Goal: Register for event/course

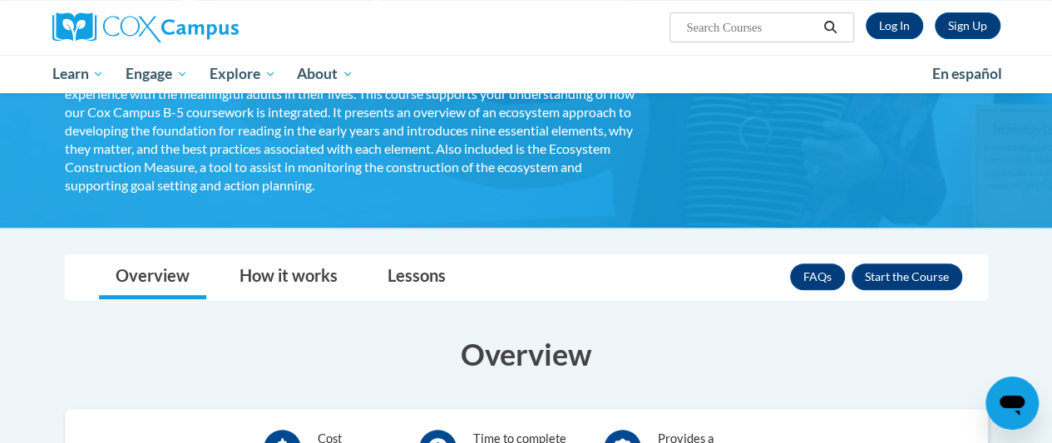
scroll to position [310, 0]
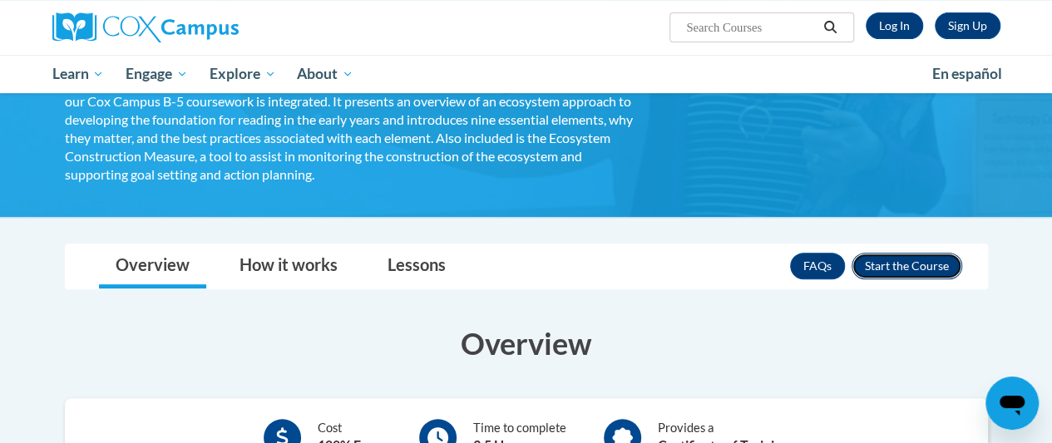
click at [898, 263] on button "Enroll" at bounding box center [906, 266] width 111 height 27
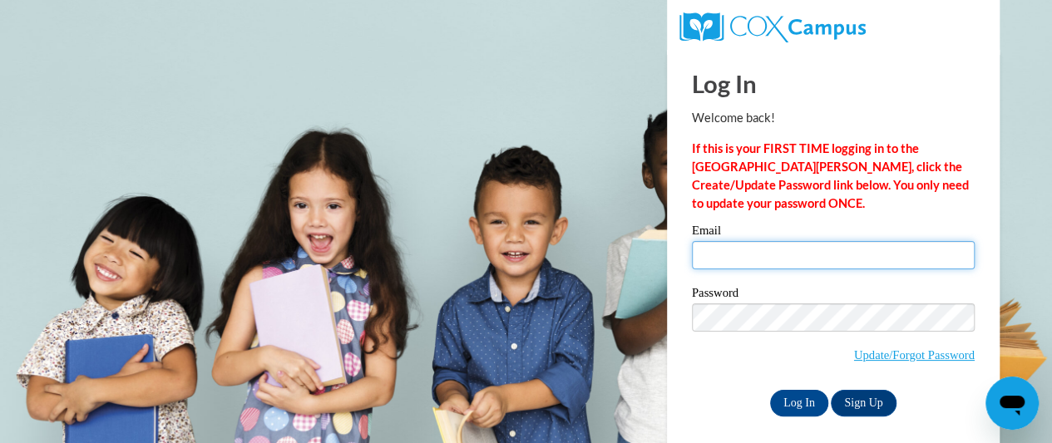
click at [747, 250] on input "Email" at bounding box center [833, 255] width 283 height 28
type input "christian.maxine@gmail.com"
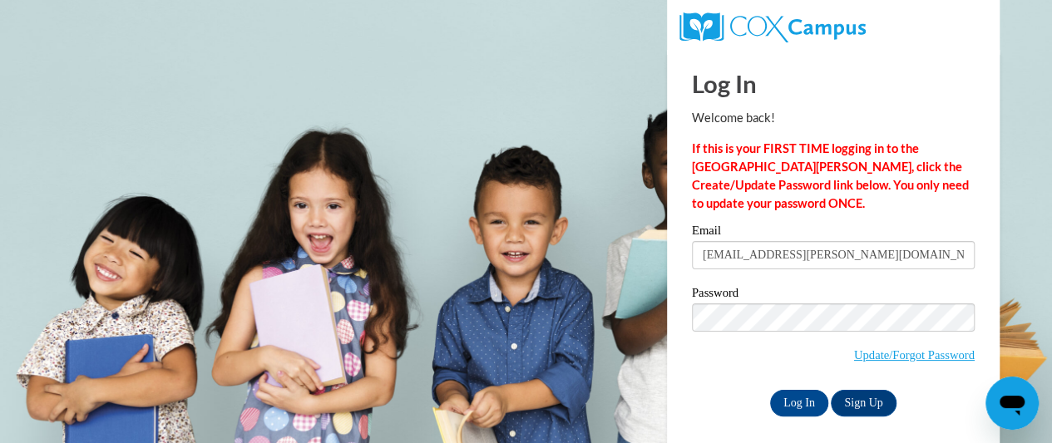
click at [743, 301] on label "Password" at bounding box center [833, 295] width 283 height 17
click at [731, 408] on div "Log In Sign Up" at bounding box center [833, 403] width 283 height 27
click at [796, 403] on input "Log In" at bounding box center [799, 403] width 58 height 27
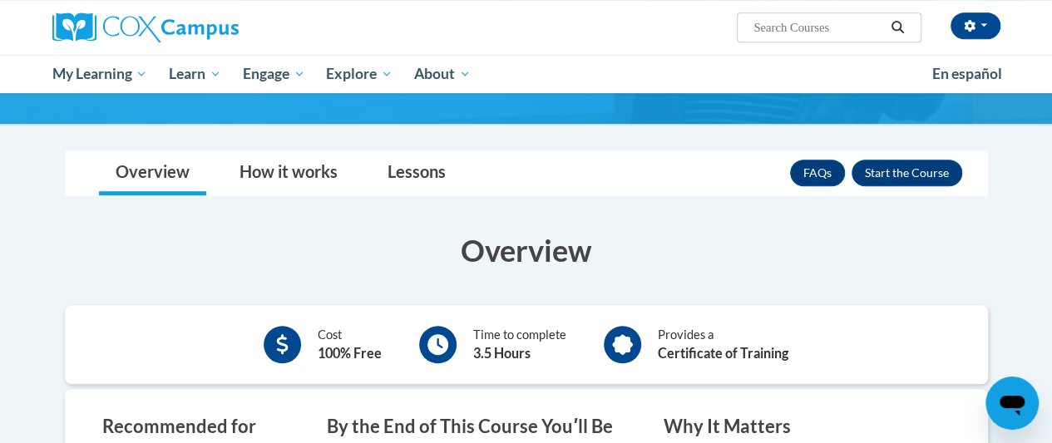
scroll to position [416, 0]
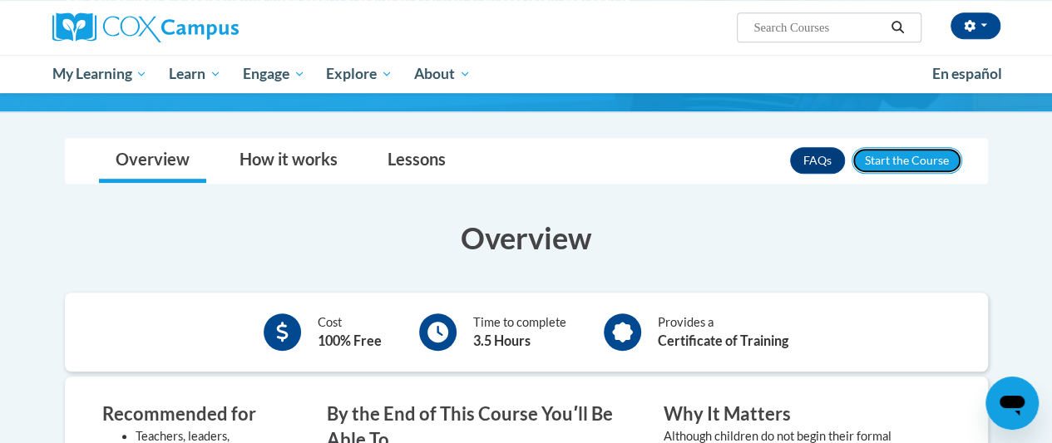
drag, startPoint x: 915, startPoint y: 163, endPoint x: 617, endPoint y: 107, distance: 302.8
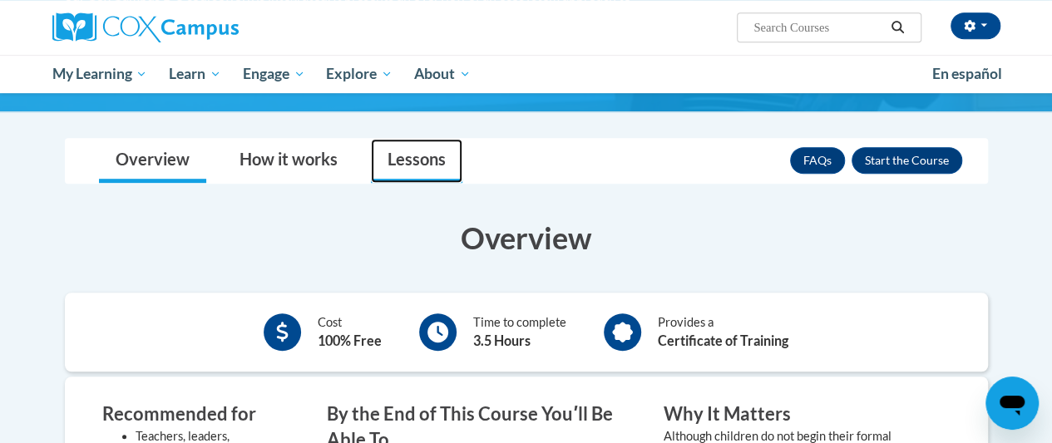
click at [409, 159] on link "Lessons" at bounding box center [416, 161] width 91 height 44
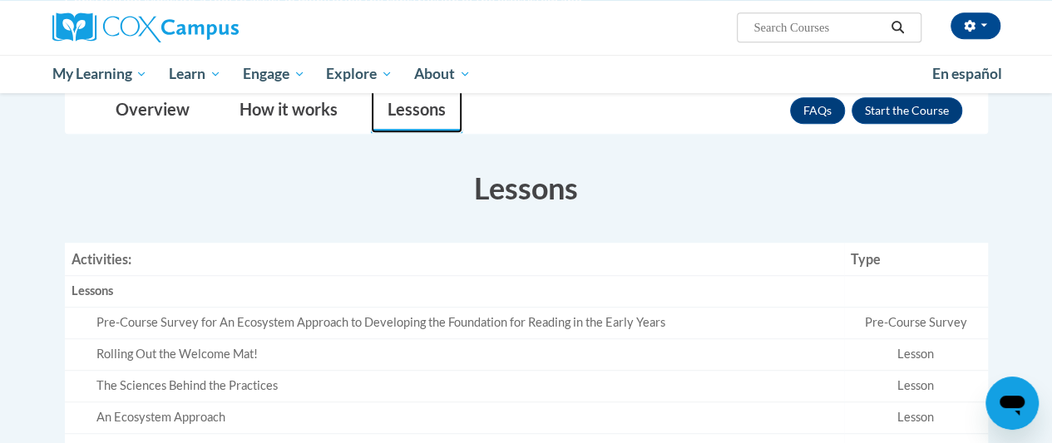
scroll to position [447, 0]
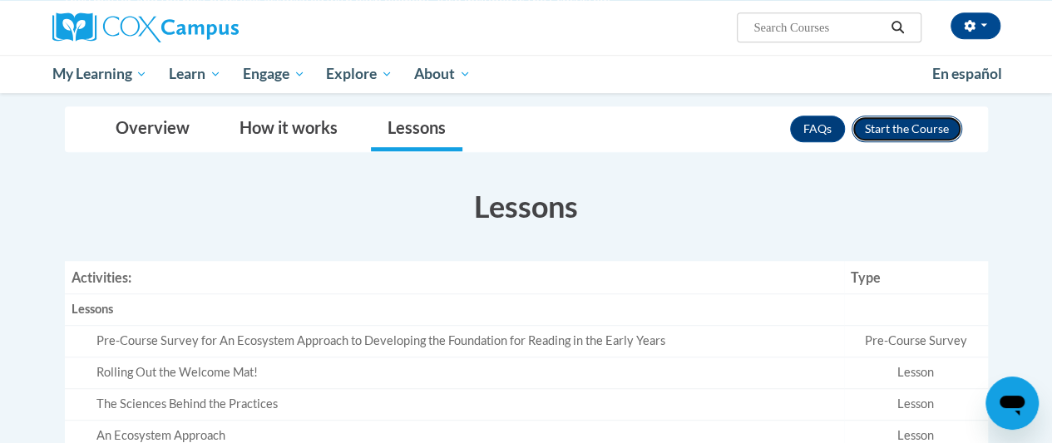
click at [925, 127] on button "Enroll" at bounding box center [906, 129] width 111 height 27
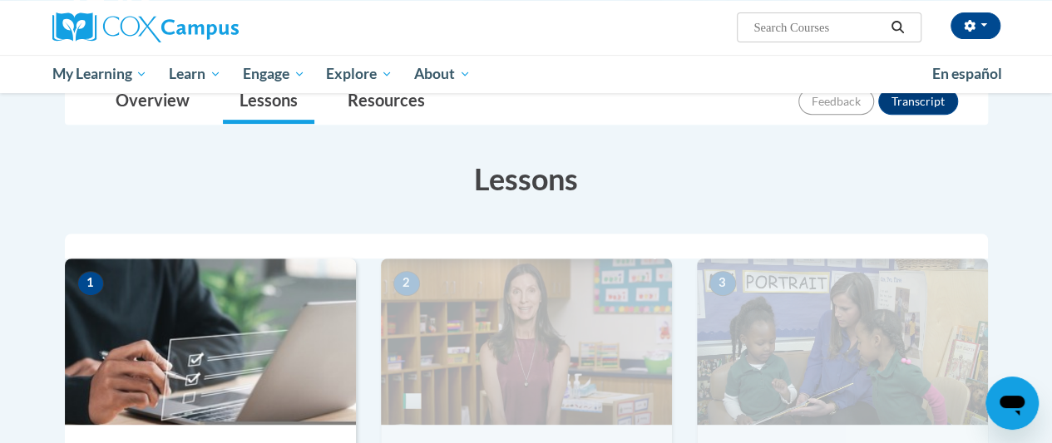
scroll to position [281, 0]
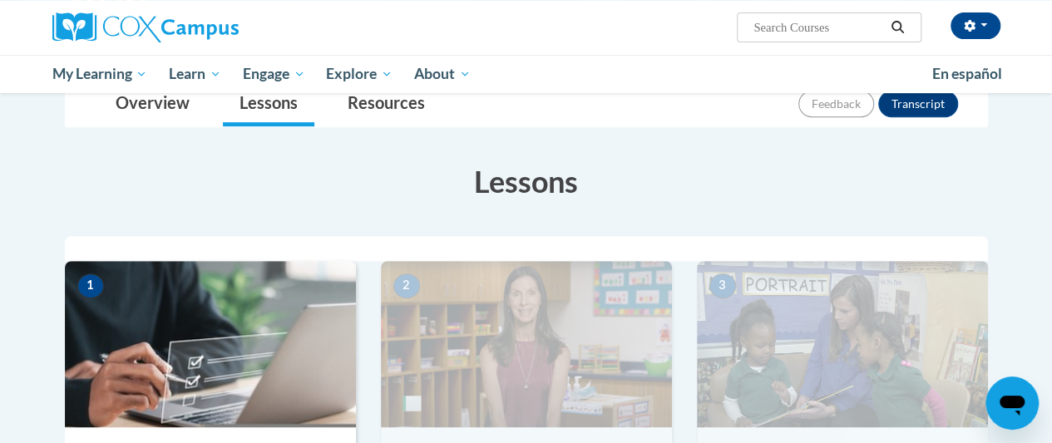
click at [226, 323] on img at bounding box center [210, 344] width 291 height 166
click at [191, 305] on img at bounding box center [210, 344] width 291 height 166
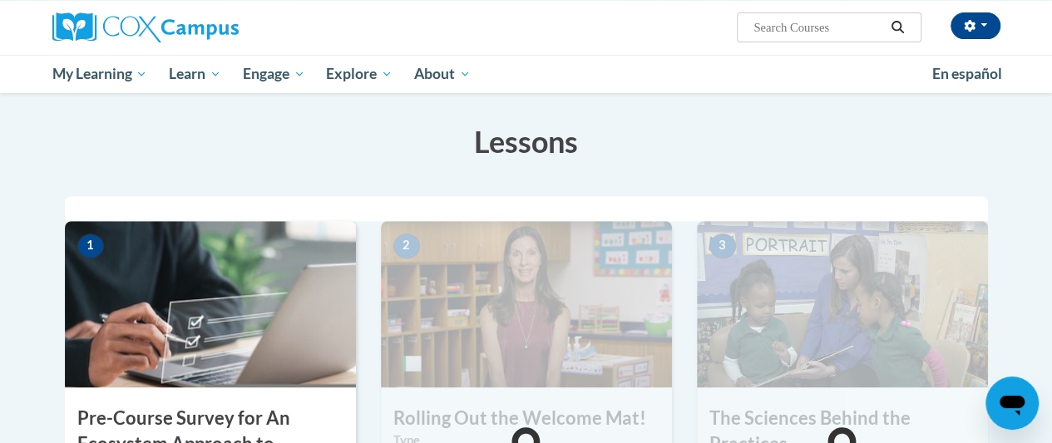
scroll to position [389, 0]
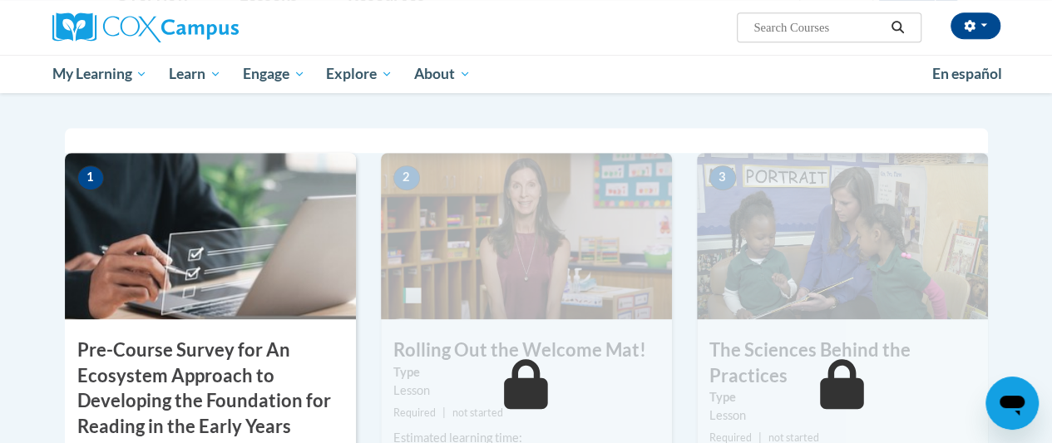
click at [537, 270] on img at bounding box center [526, 236] width 291 height 166
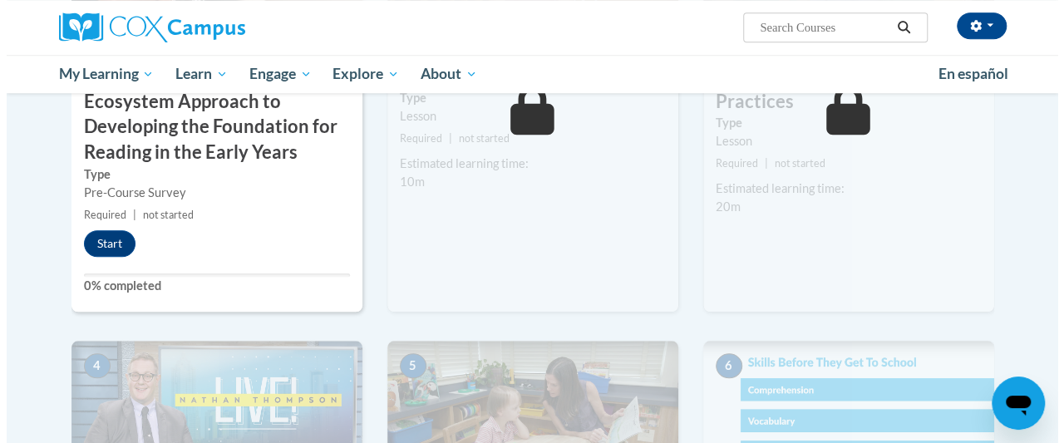
scroll to position [644, 0]
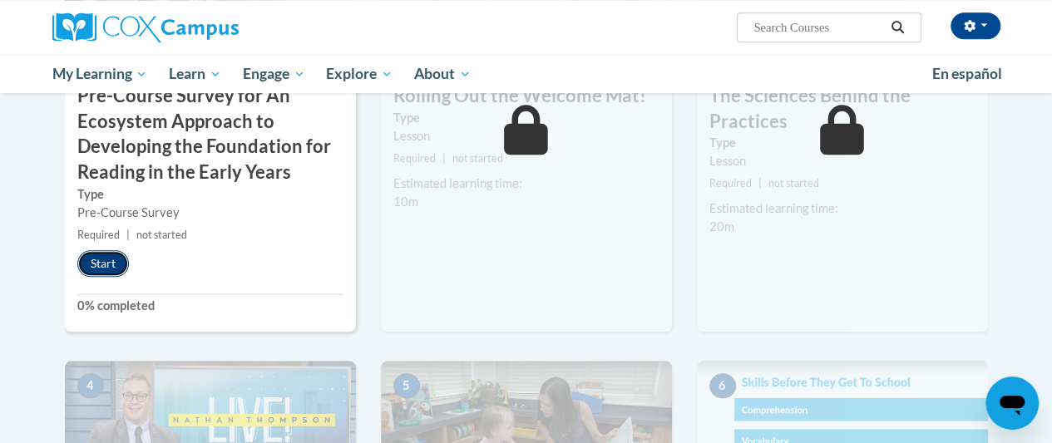
click at [102, 262] on button "Start" at bounding box center [103, 263] width 52 height 27
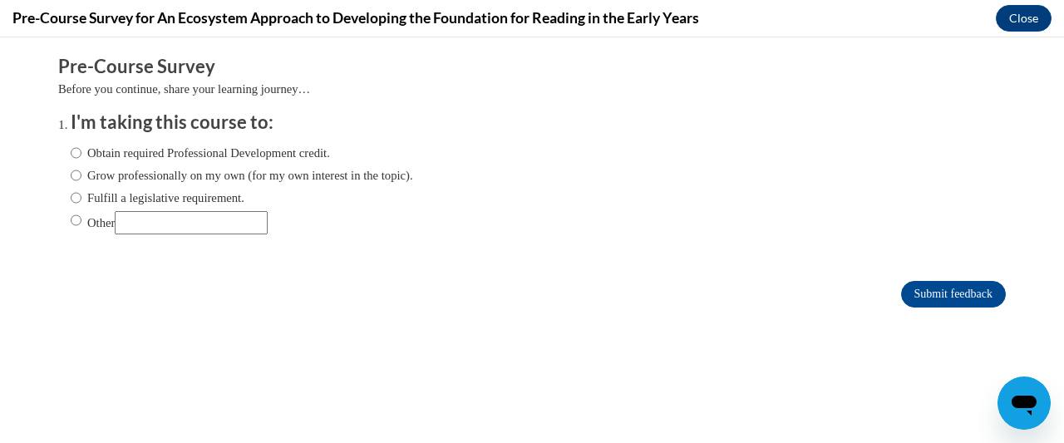
scroll to position [0, 0]
click at [71, 176] on input "Grow professionally on my own (for my own interest in the topic)." at bounding box center [76, 175] width 11 height 18
radio input "true"
click at [131, 230] on input "Other" at bounding box center [191, 222] width 153 height 23
type input "to help my kindergardeners"
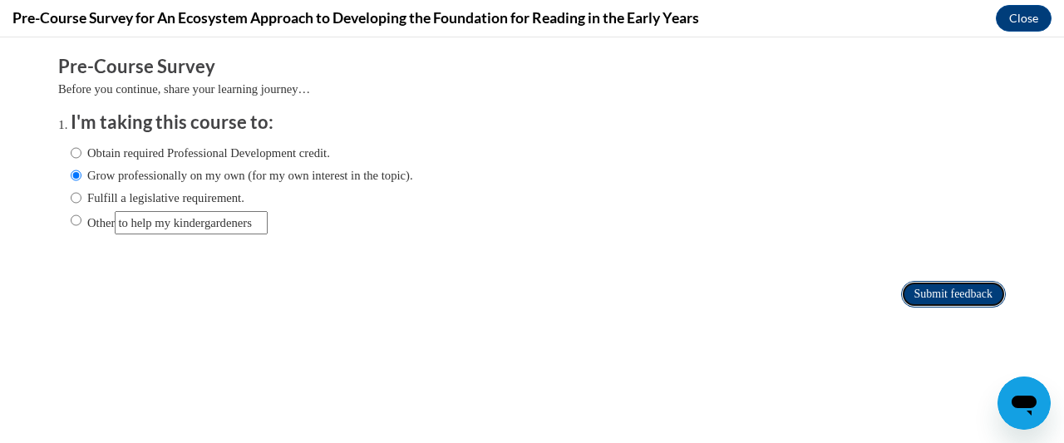
click at [923, 293] on input "Submit feedback" at bounding box center [953, 294] width 105 height 27
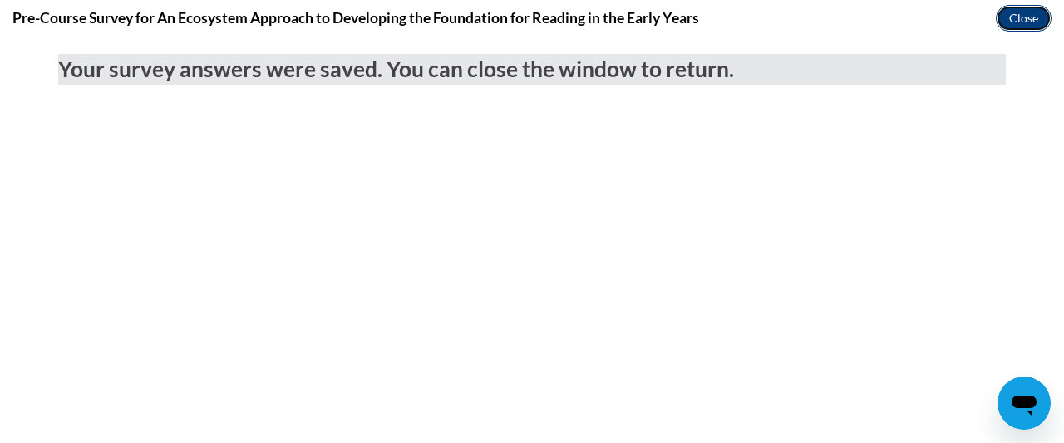
click at [1026, 19] on button "Close" at bounding box center [1024, 18] width 56 height 27
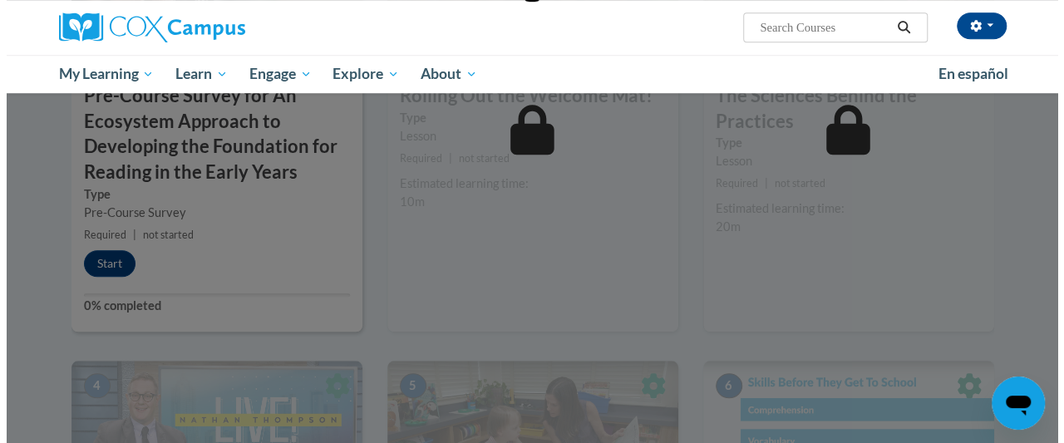
scroll to position [632, 0]
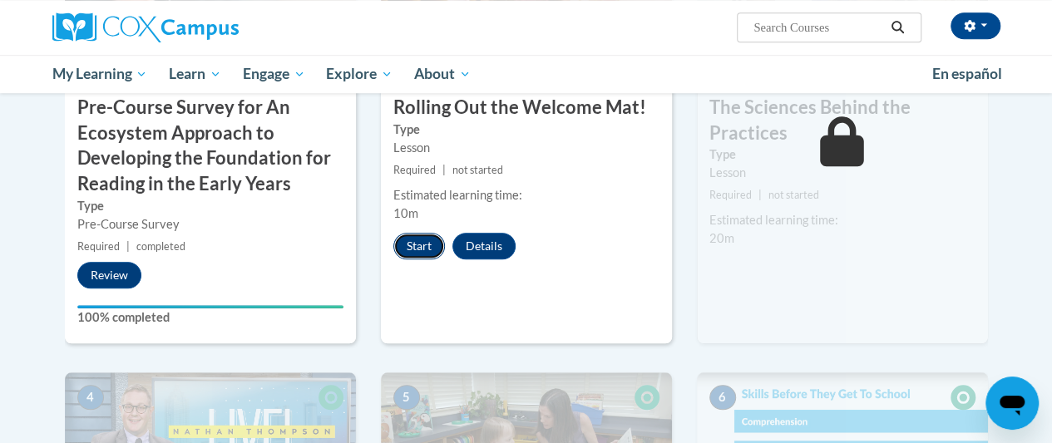
click at [417, 237] on button "Start" at bounding box center [419, 246] width 52 height 27
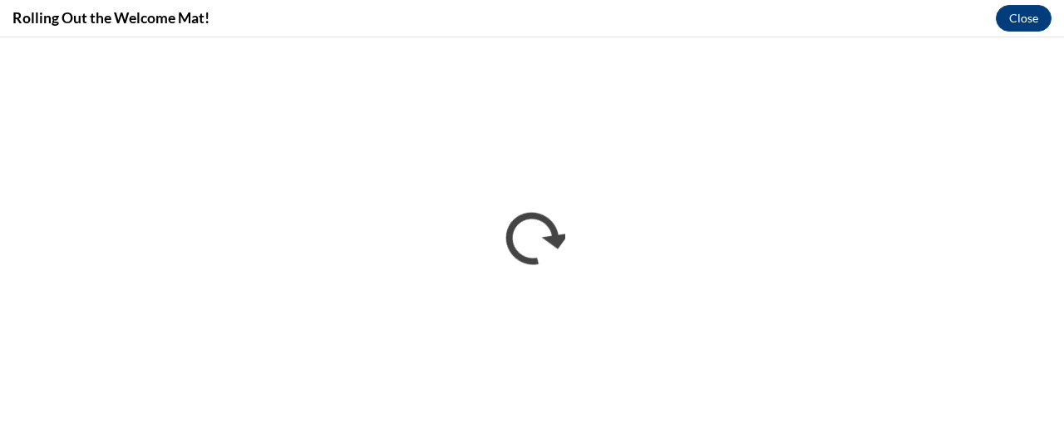
scroll to position [0, 0]
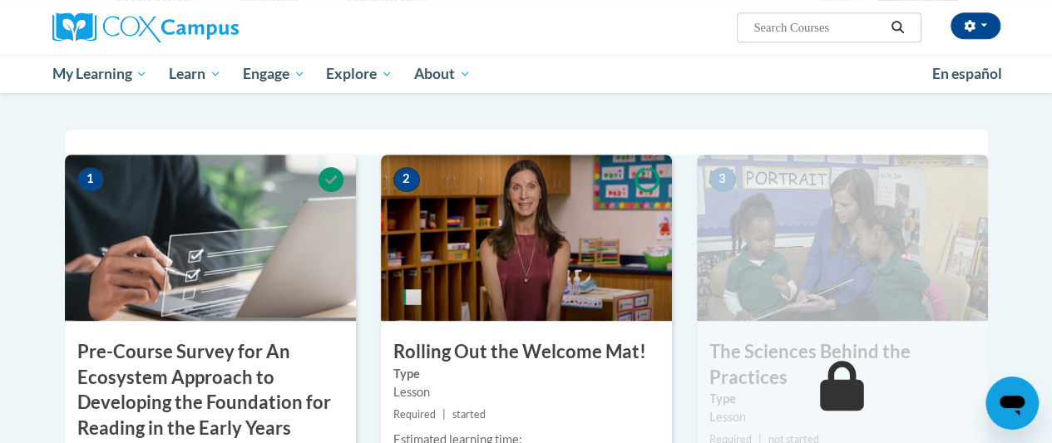
scroll to position [391, 0]
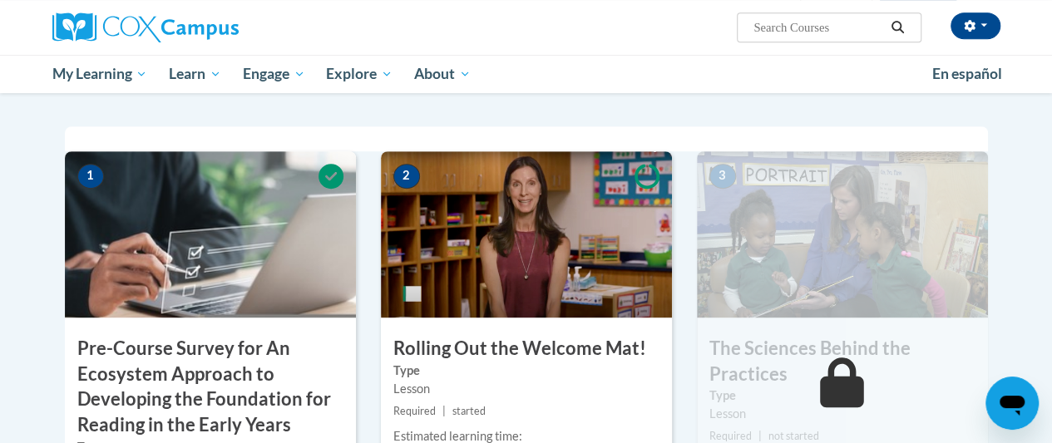
click at [549, 249] on img at bounding box center [526, 234] width 291 height 166
click at [476, 245] on img at bounding box center [526, 234] width 291 height 166
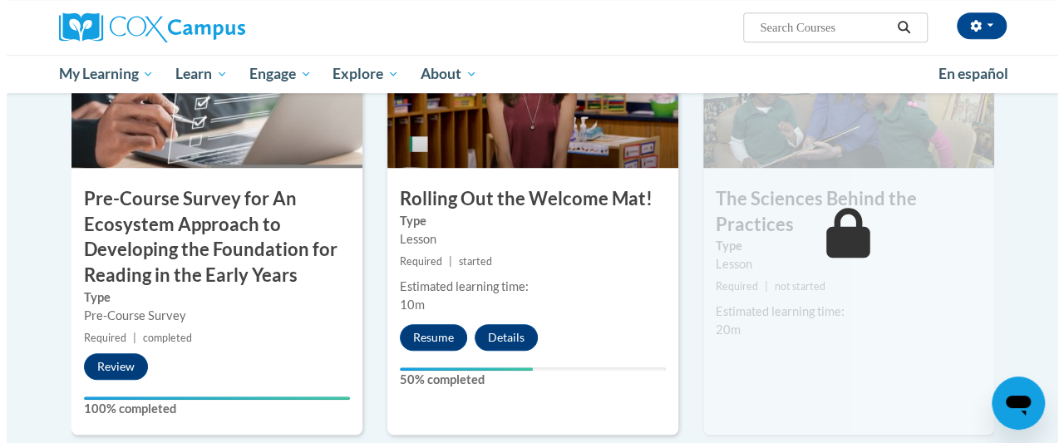
scroll to position [547, 0]
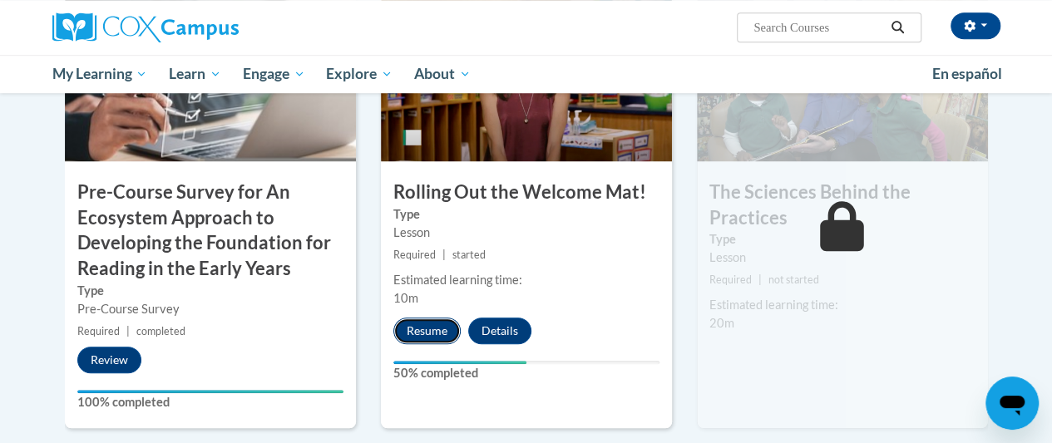
click at [426, 332] on button "Resume" at bounding box center [426, 331] width 67 height 27
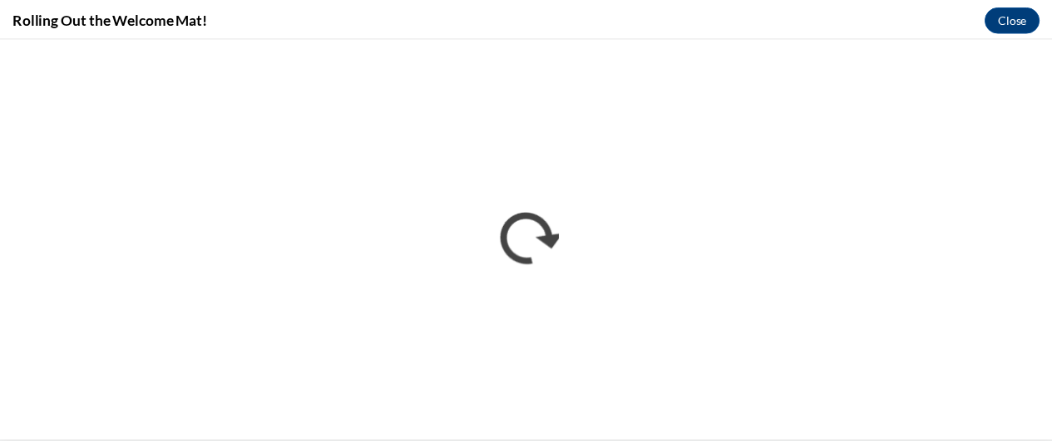
scroll to position [0, 0]
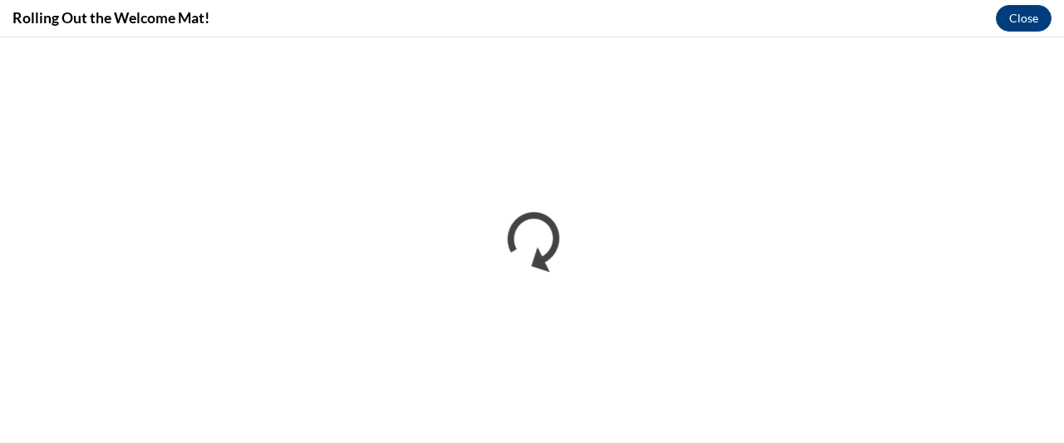
drag, startPoint x: 1063, startPoint y: 1, endPoint x: 738, endPoint y: 2, distance: 325.1
click at [738, 2] on div "Rolling Out the Welcome Mat! Close" at bounding box center [532, 18] width 1064 height 37
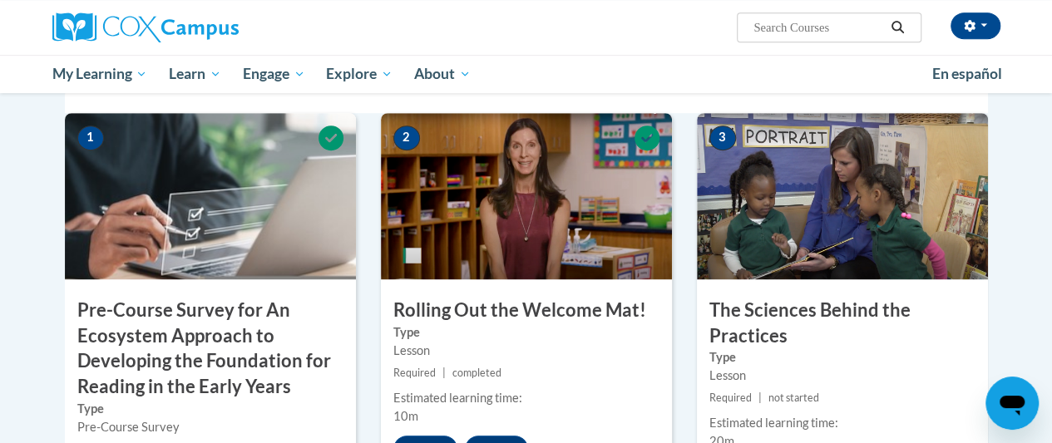
scroll to position [393, 0]
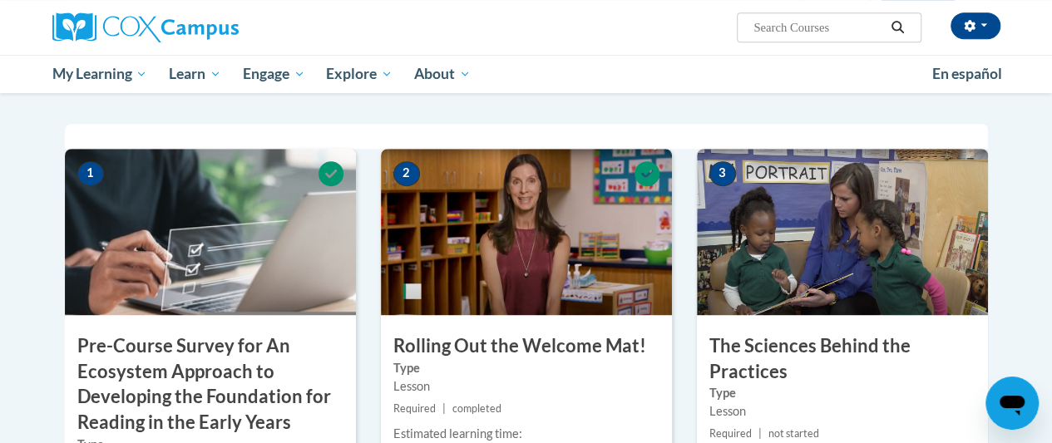
click at [820, 226] on img at bounding box center [842, 232] width 291 height 166
click at [865, 240] on img at bounding box center [842, 232] width 291 height 166
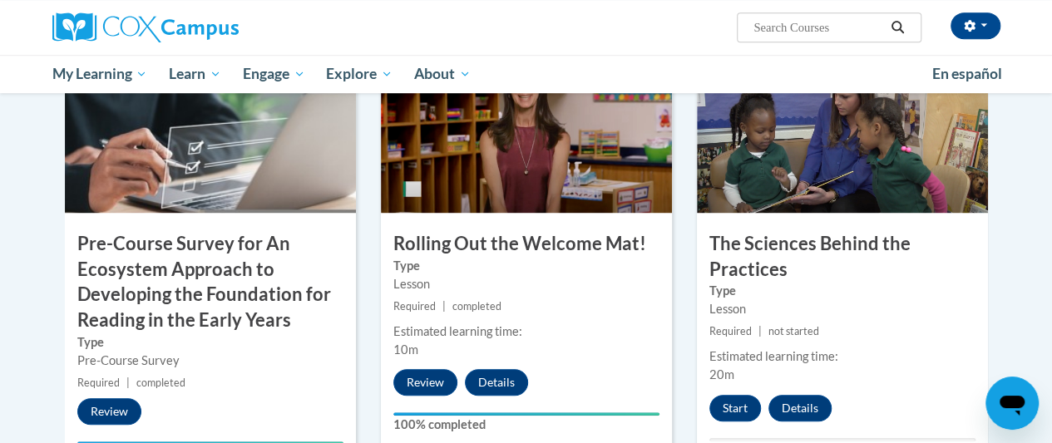
scroll to position [493, 0]
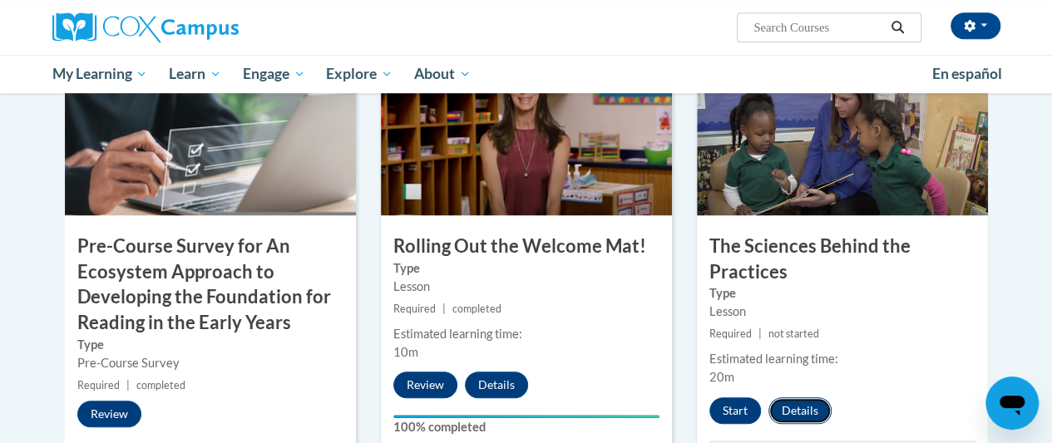
click at [795, 410] on button "Details" at bounding box center [799, 410] width 63 height 27
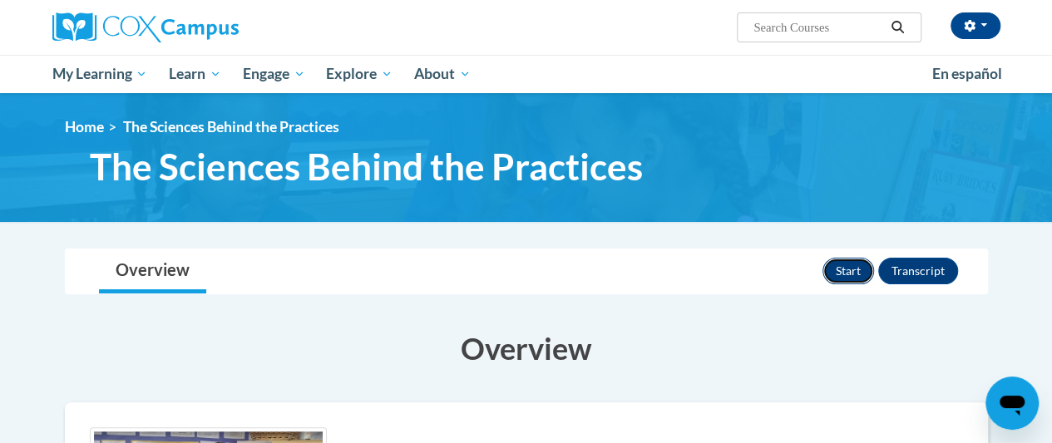
click at [844, 268] on button "Start" at bounding box center [848, 271] width 52 height 27
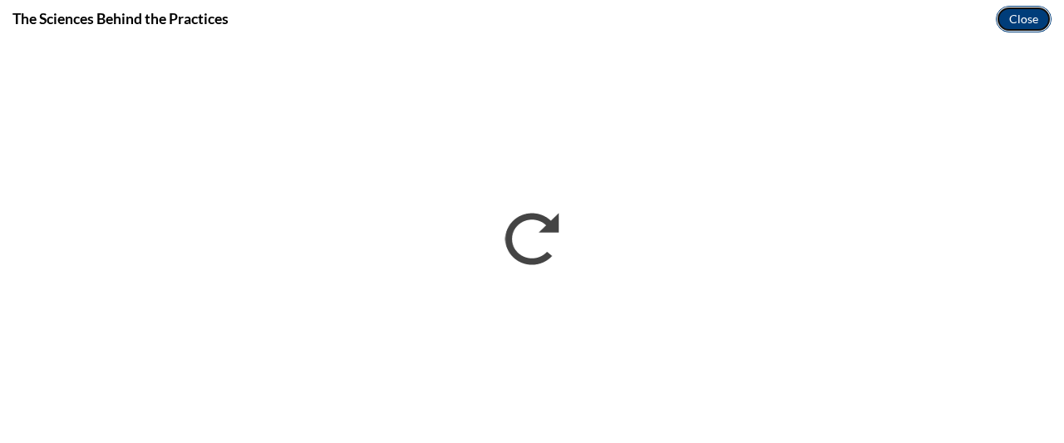
click at [1020, 12] on button "Close" at bounding box center [1024, 19] width 56 height 27
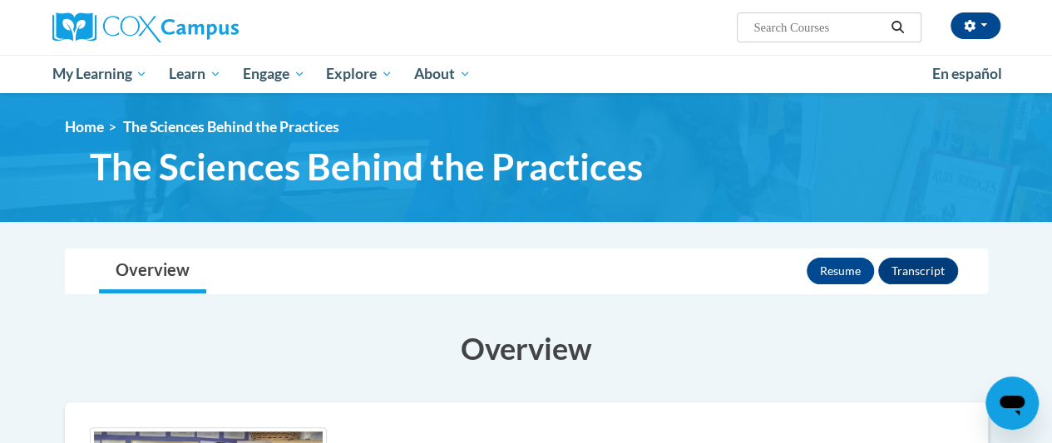
click at [973, 150] on div "<en>Home</en><fr>Accueil</fr><de>Zuhause</de><it>Casa</it><es>Casa</es><pt>Casa…" at bounding box center [526, 157] width 973 height 79
click at [915, 270] on button "Transcript" at bounding box center [918, 271] width 80 height 27
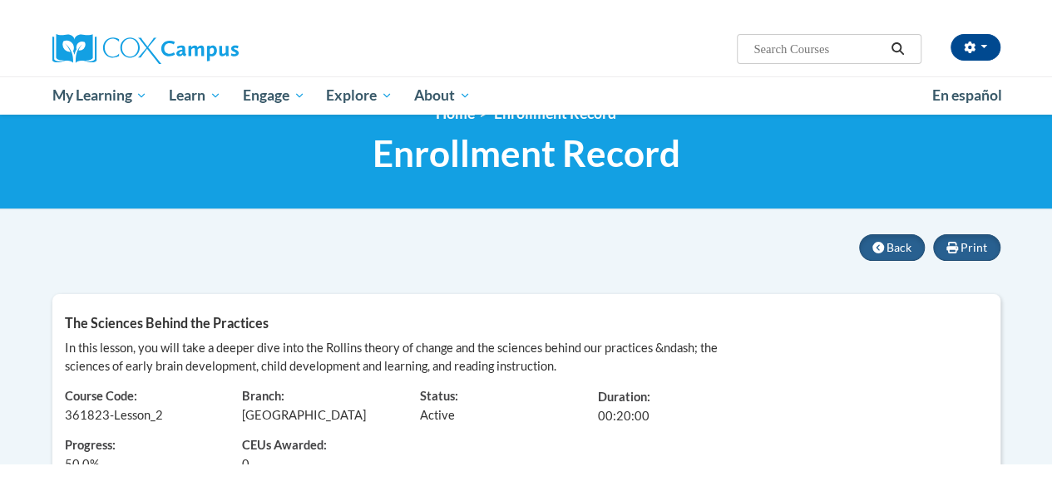
scroll to position [17, 0]
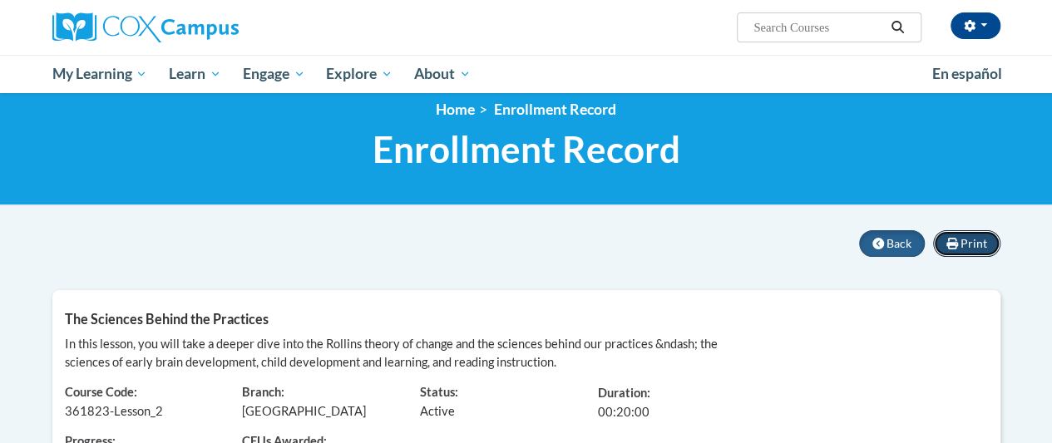
click at [961, 242] on span "Print" at bounding box center [973, 243] width 27 height 14
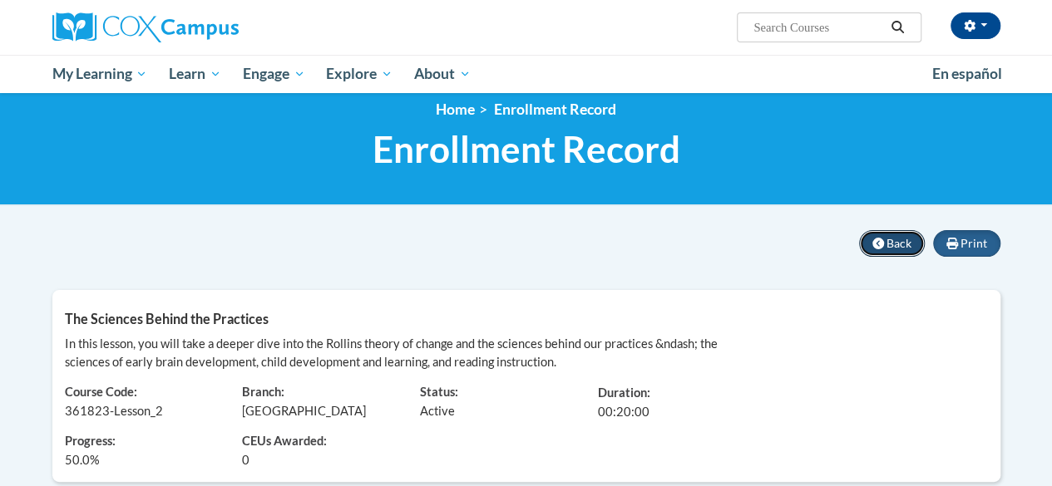
click at [906, 244] on span "Back" at bounding box center [898, 243] width 25 height 14
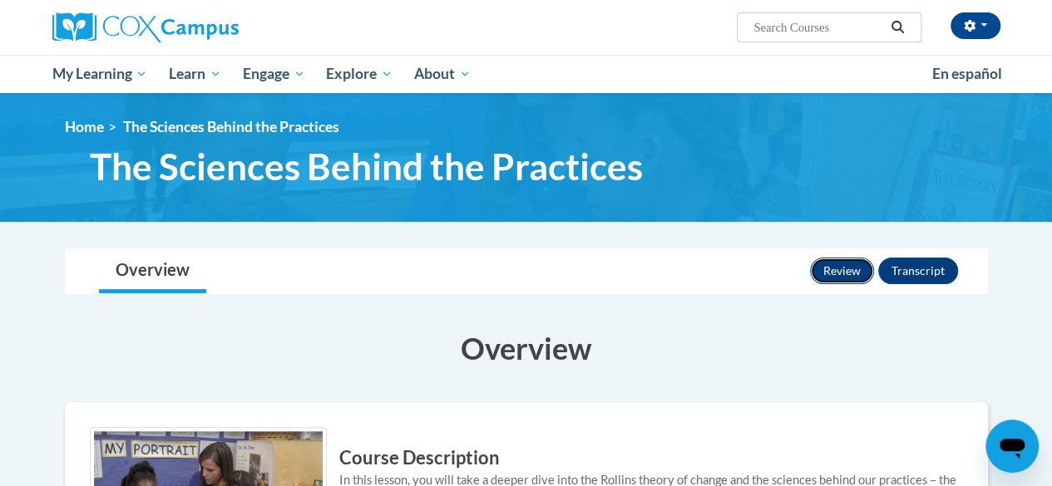
click at [844, 270] on button "Review" at bounding box center [842, 271] width 64 height 27
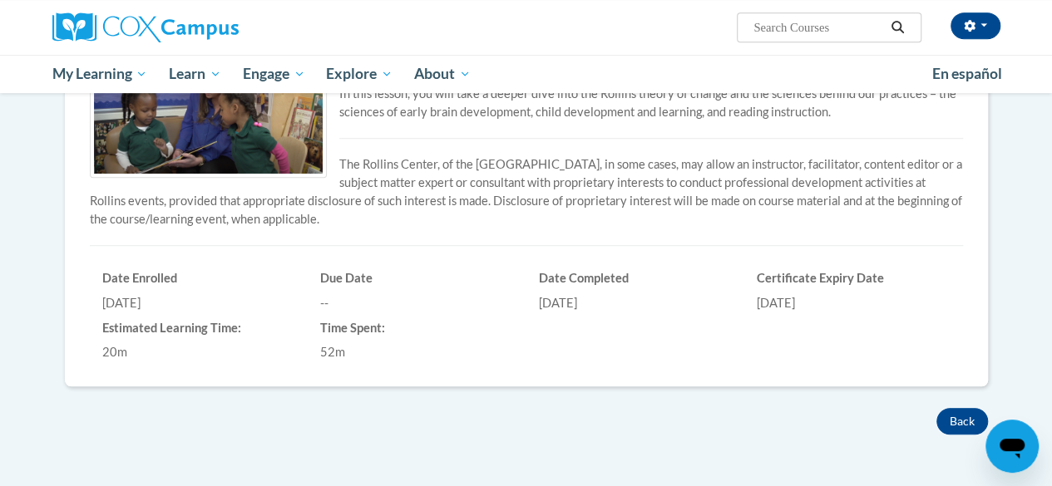
scroll to position [441, 0]
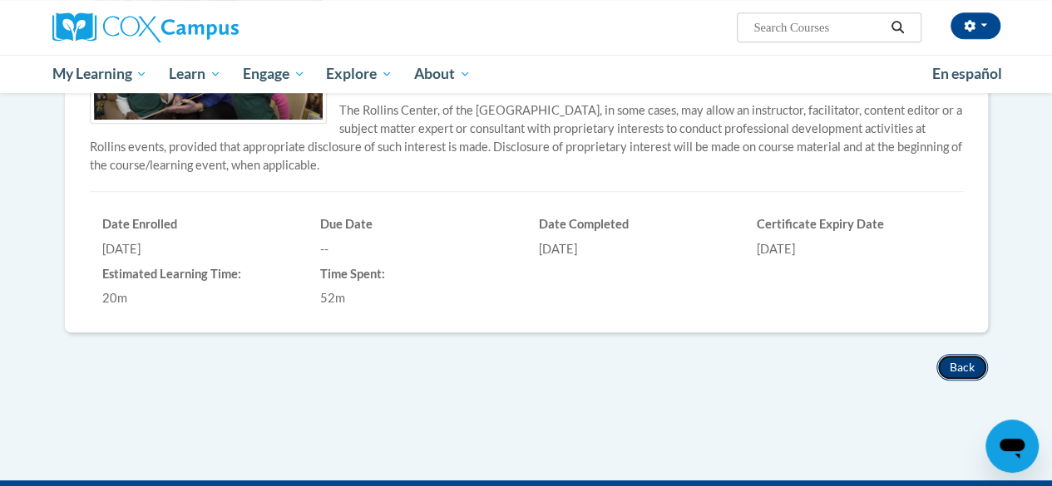
click at [955, 361] on button "Back" at bounding box center [962, 367] width 52 height 27
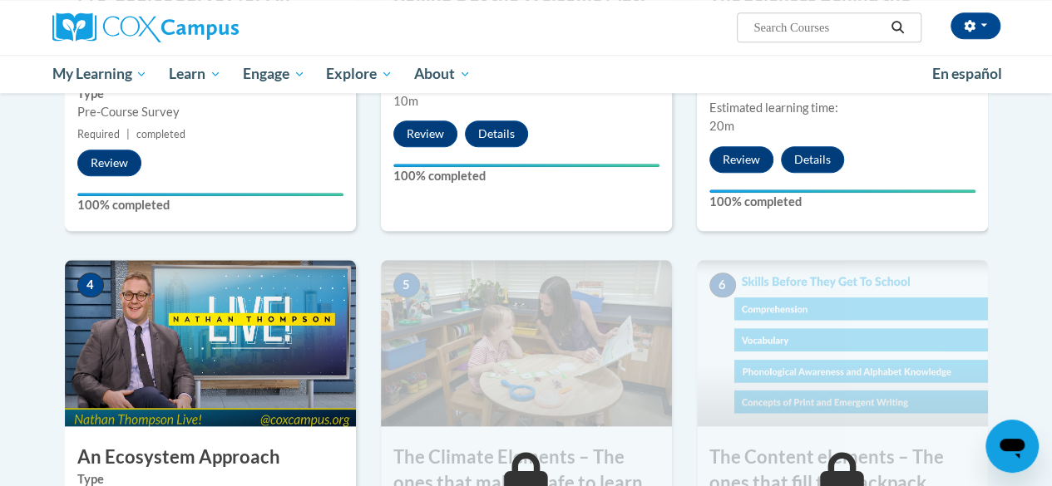
scroll to position [758, 0]
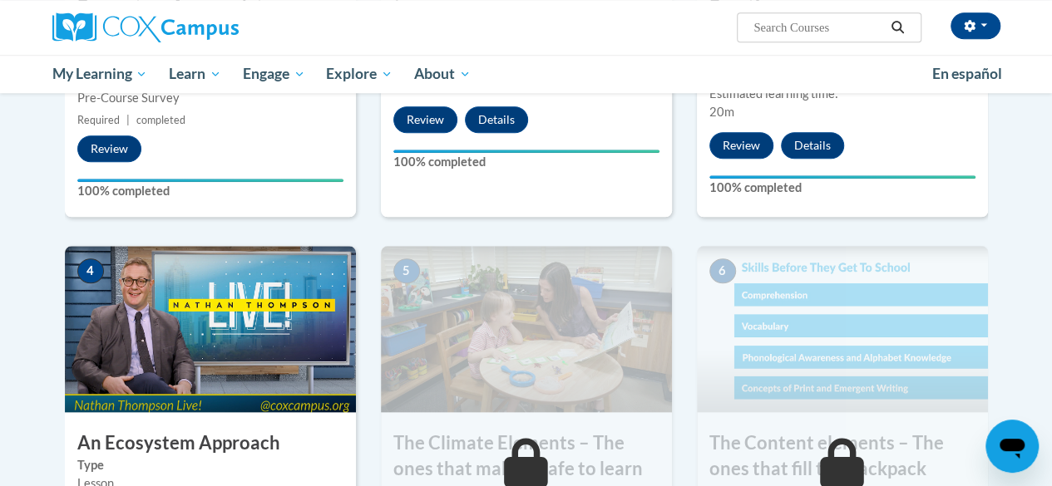
click at [246, 311] on img at bounding box center [210, 329] width 291 height 166
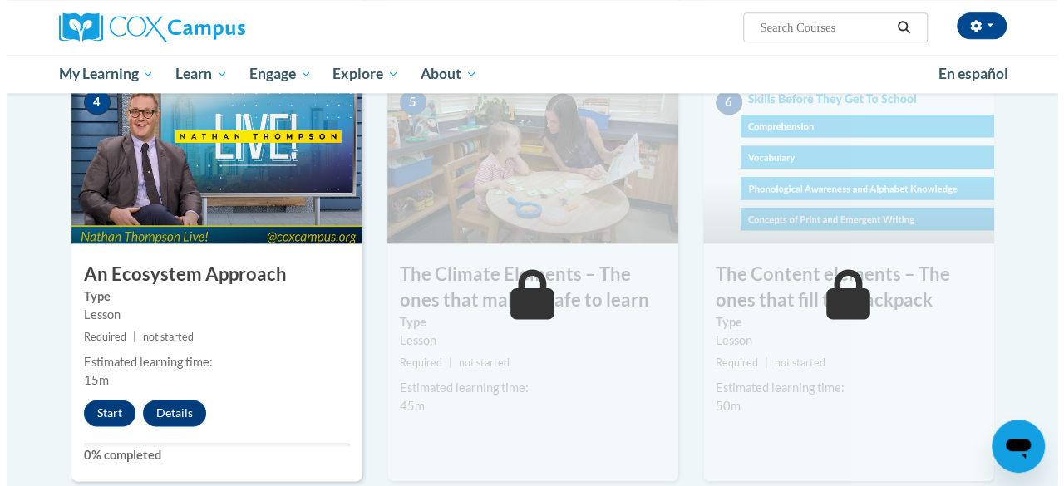
scroll to position [966, 0]
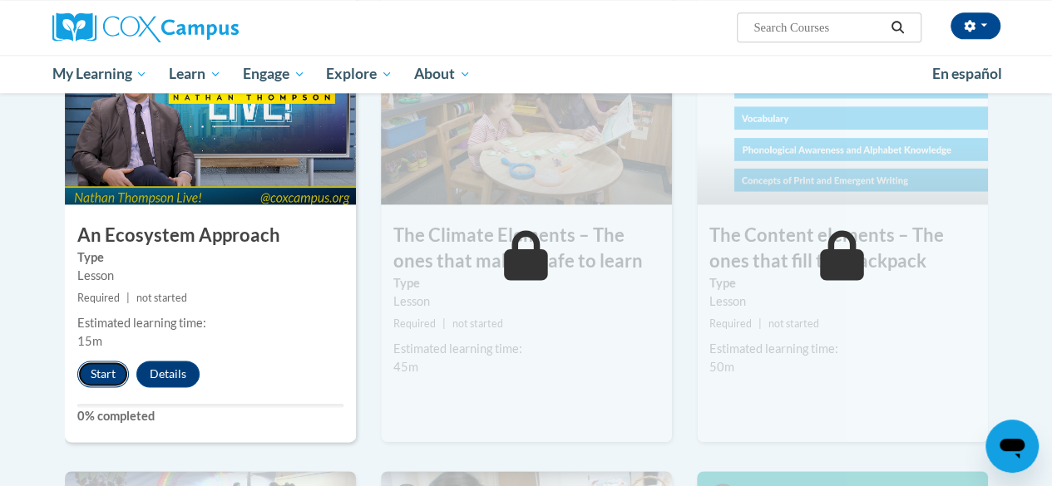
click at [106, 373] on button "Start" at bounding box center [103, 374] width 52 height 27
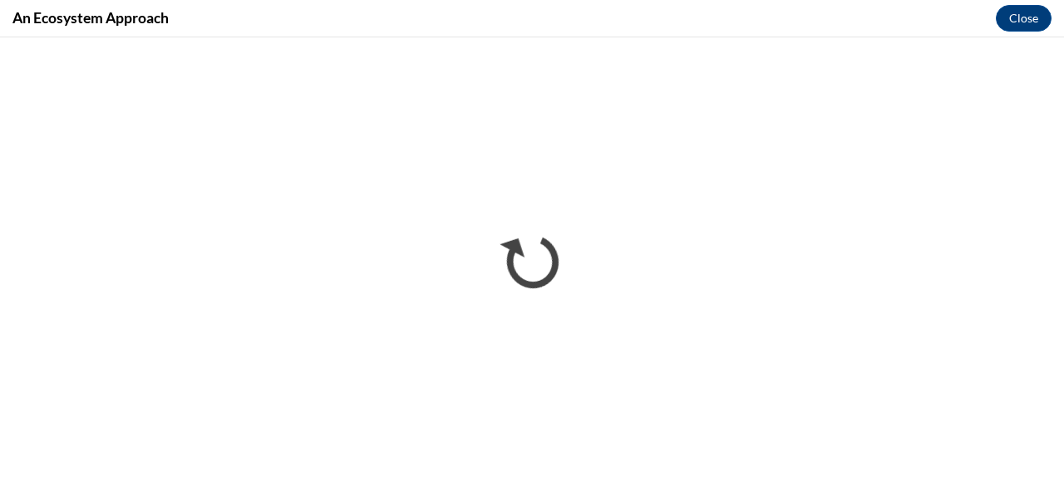
scroll to position [0, 0]
